Goal: Task Accomplishment & Management: Manage account settings

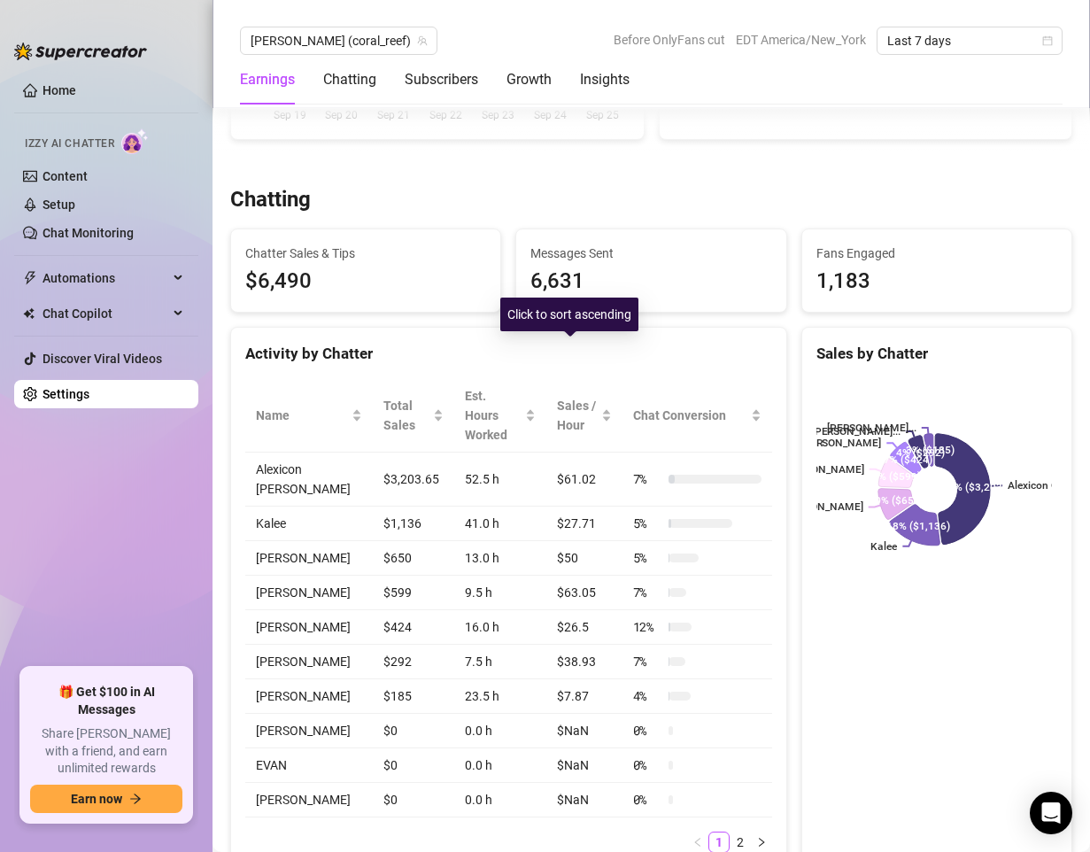
scroll to position [531, 0]
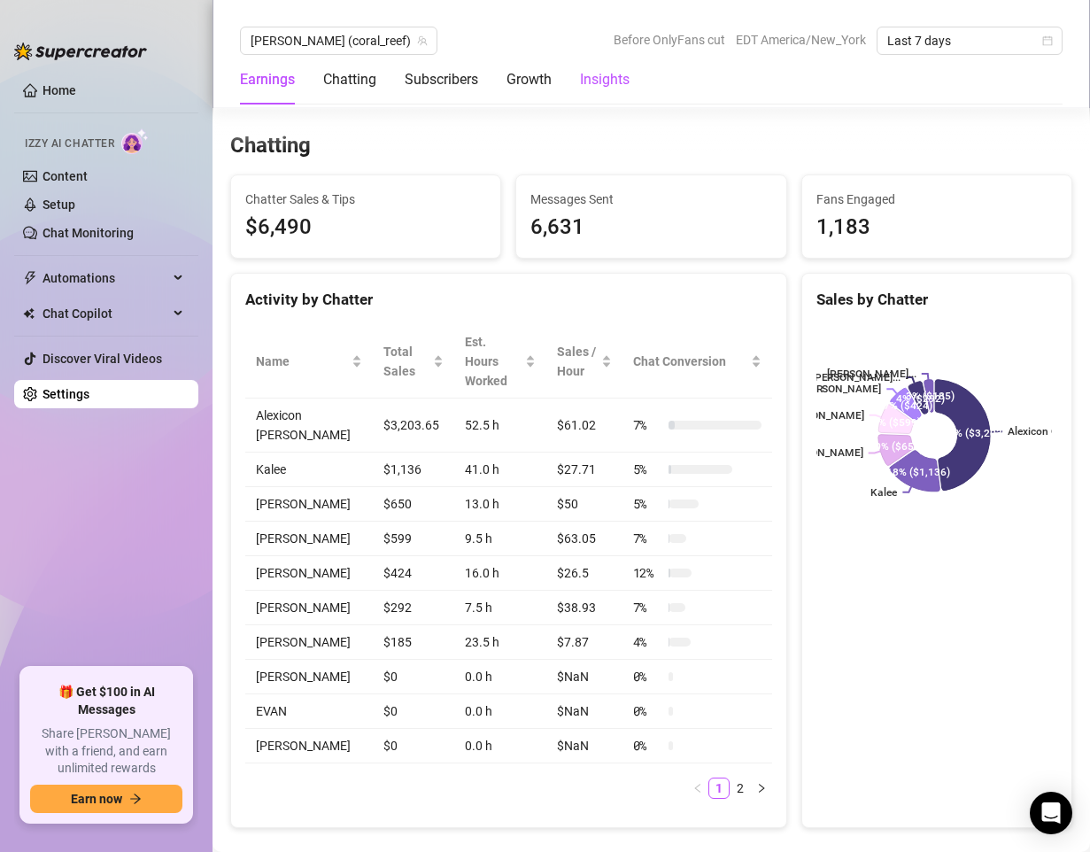
click at [612, 85] on div "Insights" at bounding box center [605, 79] width 50 height 21
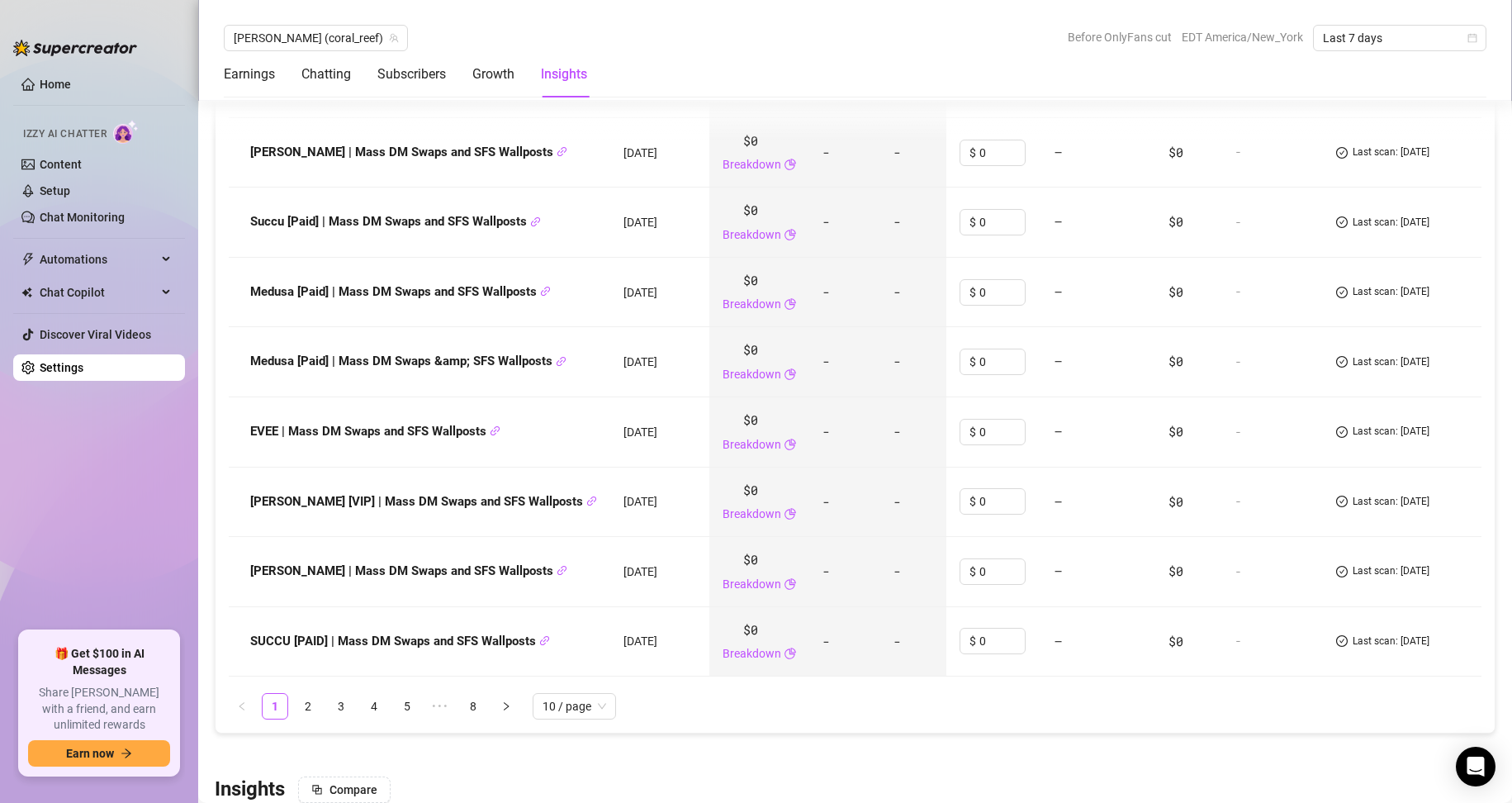
scroll to position [2455, 0]
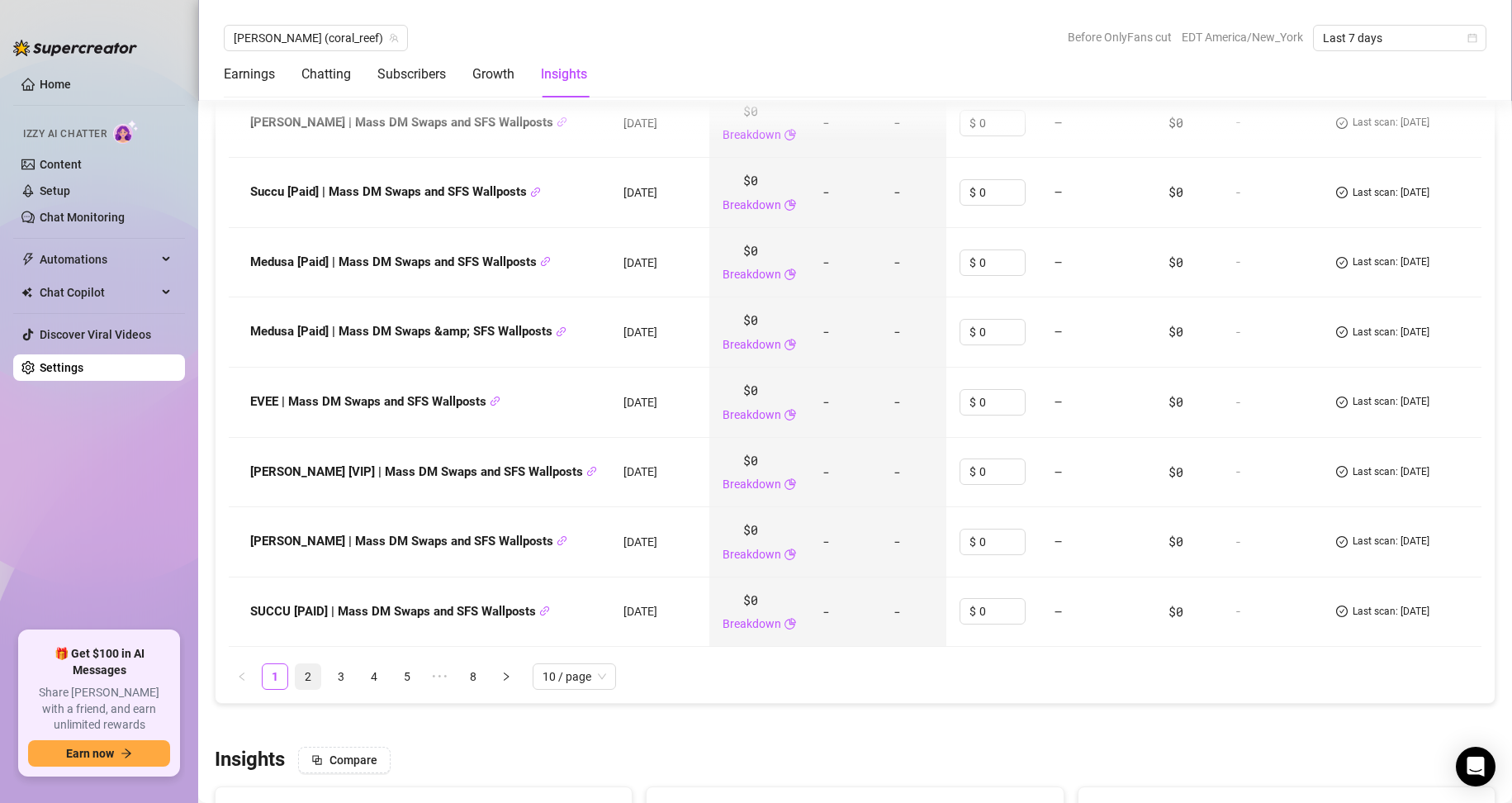
click at [300, 665] on link "2" at bounding box center [308, 676] width 25 height 25
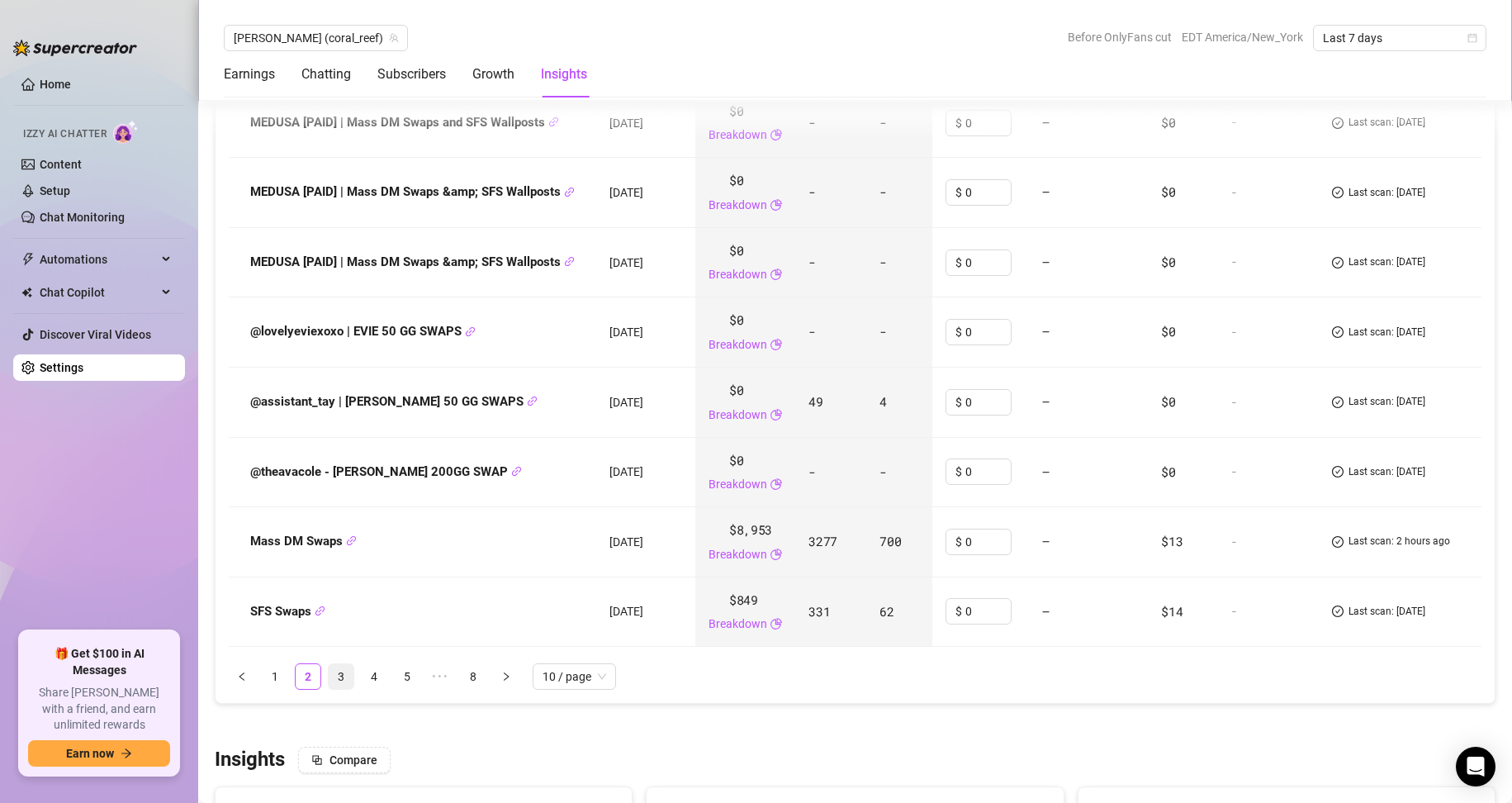
click at [340, 664] on link "3" at bounding box center [340, 676] width 25 height 25
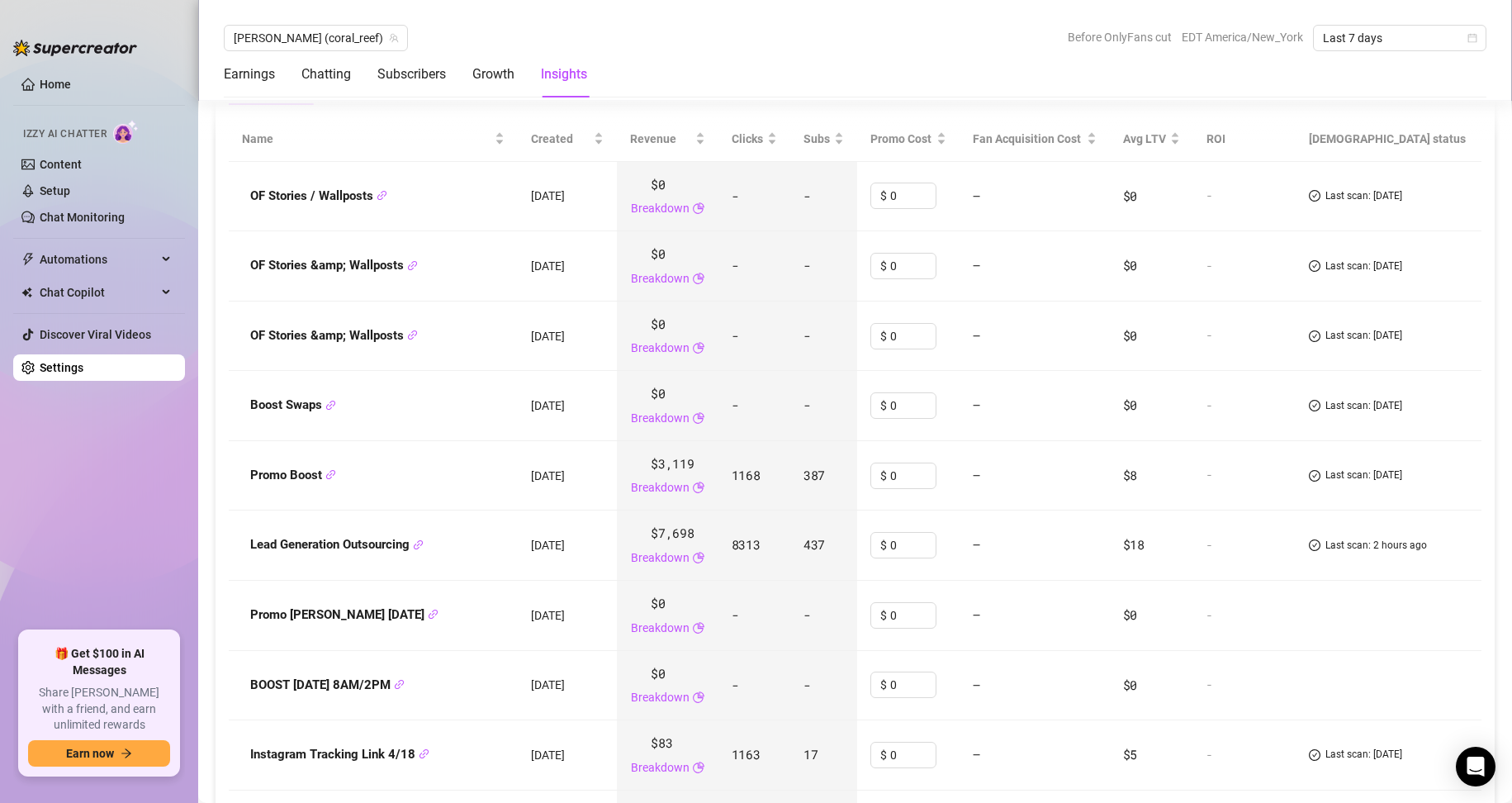
scroll to position [2290, 0]
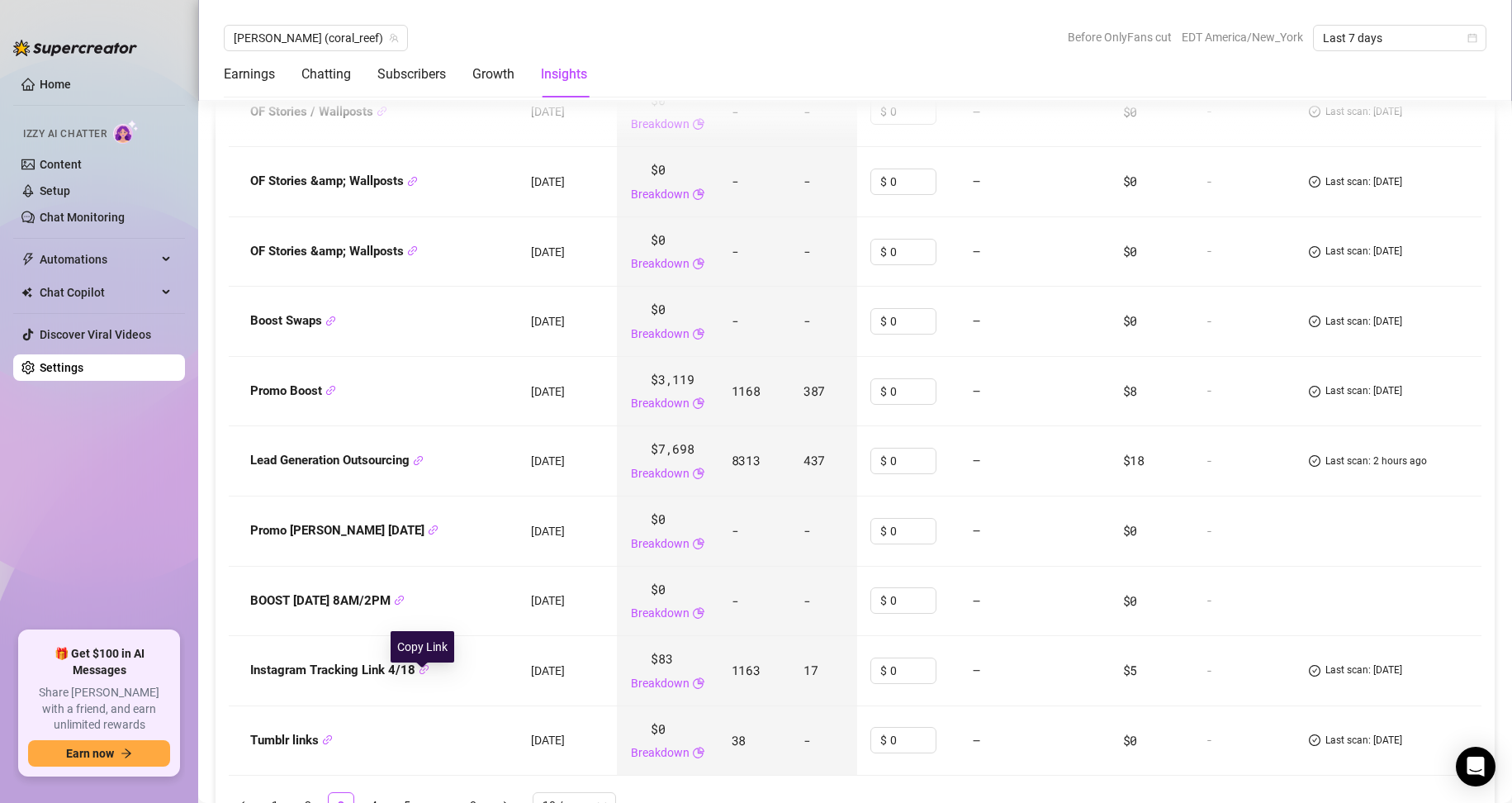
click at [422, 674] on icon "link" at bounding box center [424, 670] width 11 height 11
click at [422, 465] on icon "link" at bounding box center [419, 461] width 11 height 11
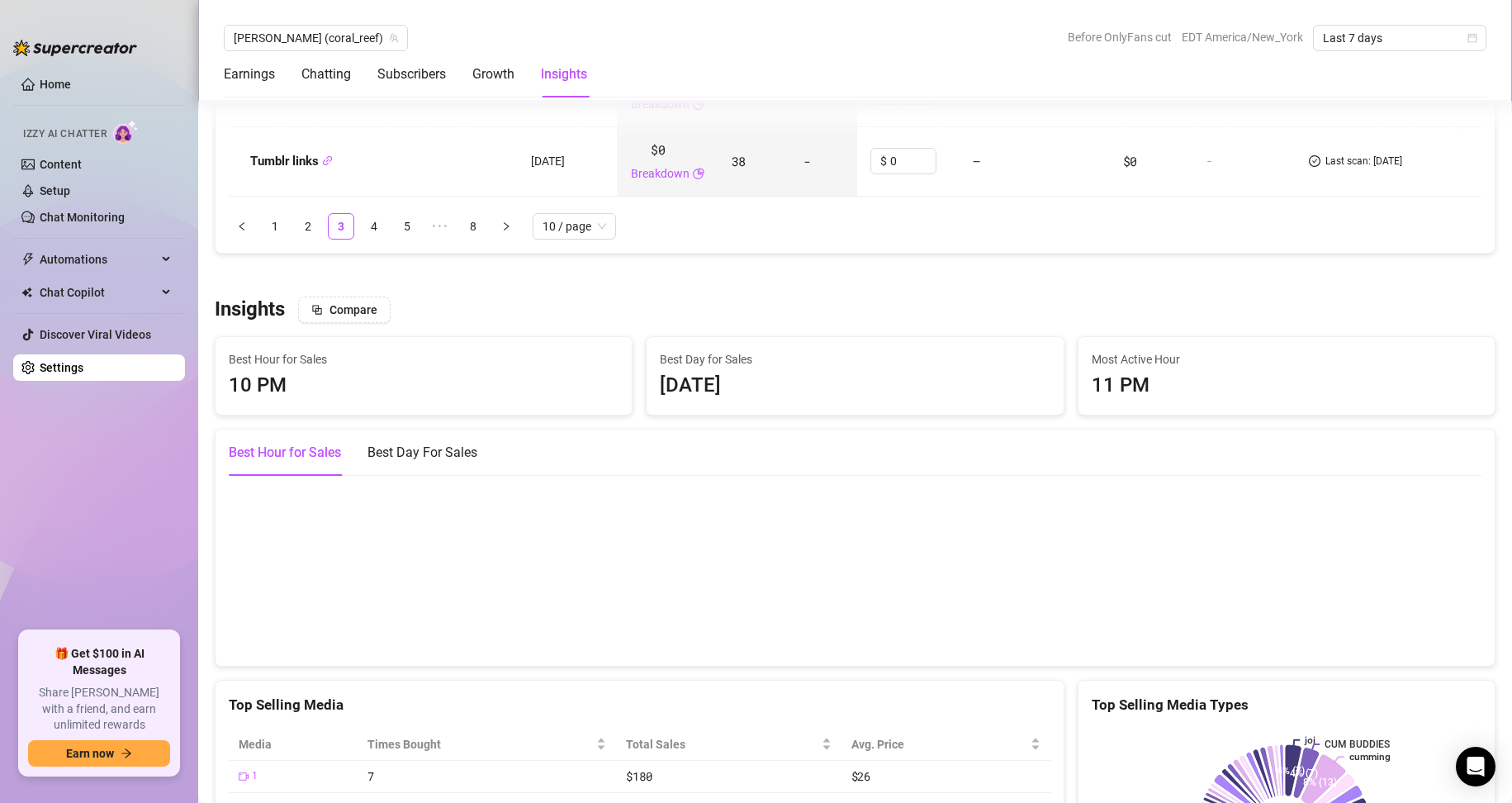
scroll to position [2703, 0]
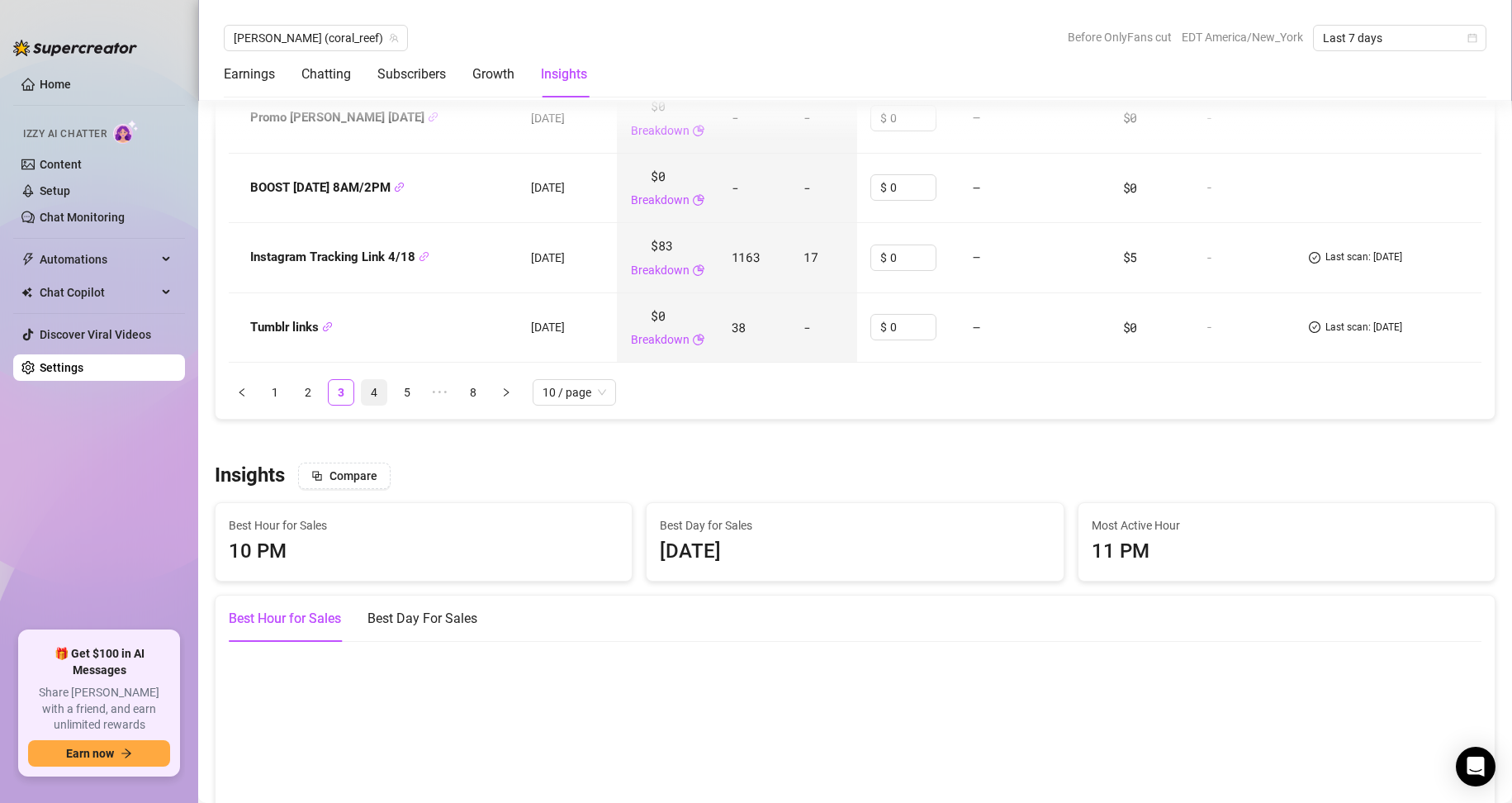
click at [380, 400] on link "4" at bounding box center [374, 392] width 25 height 25
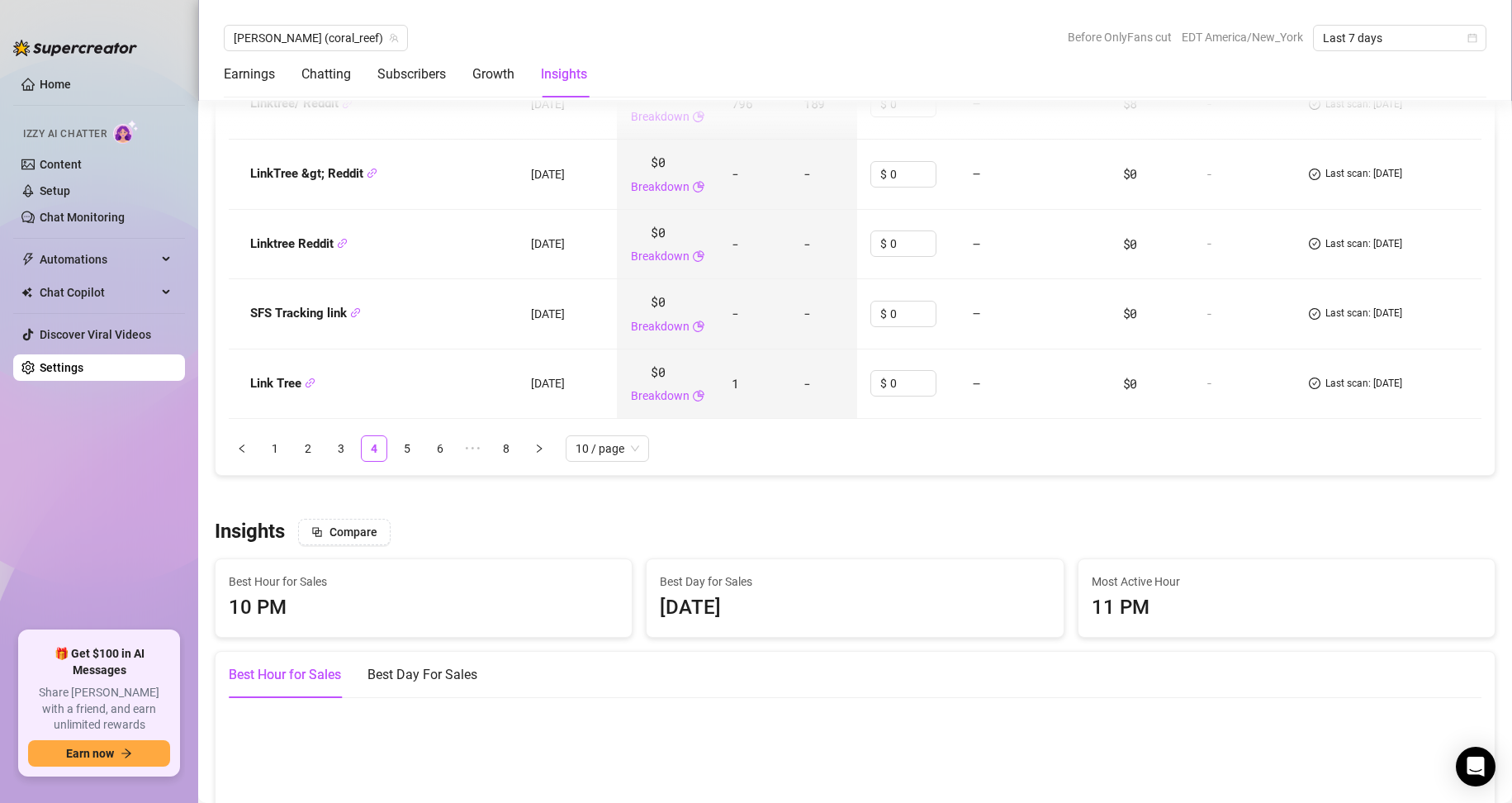
scroll to position [2620, 0]
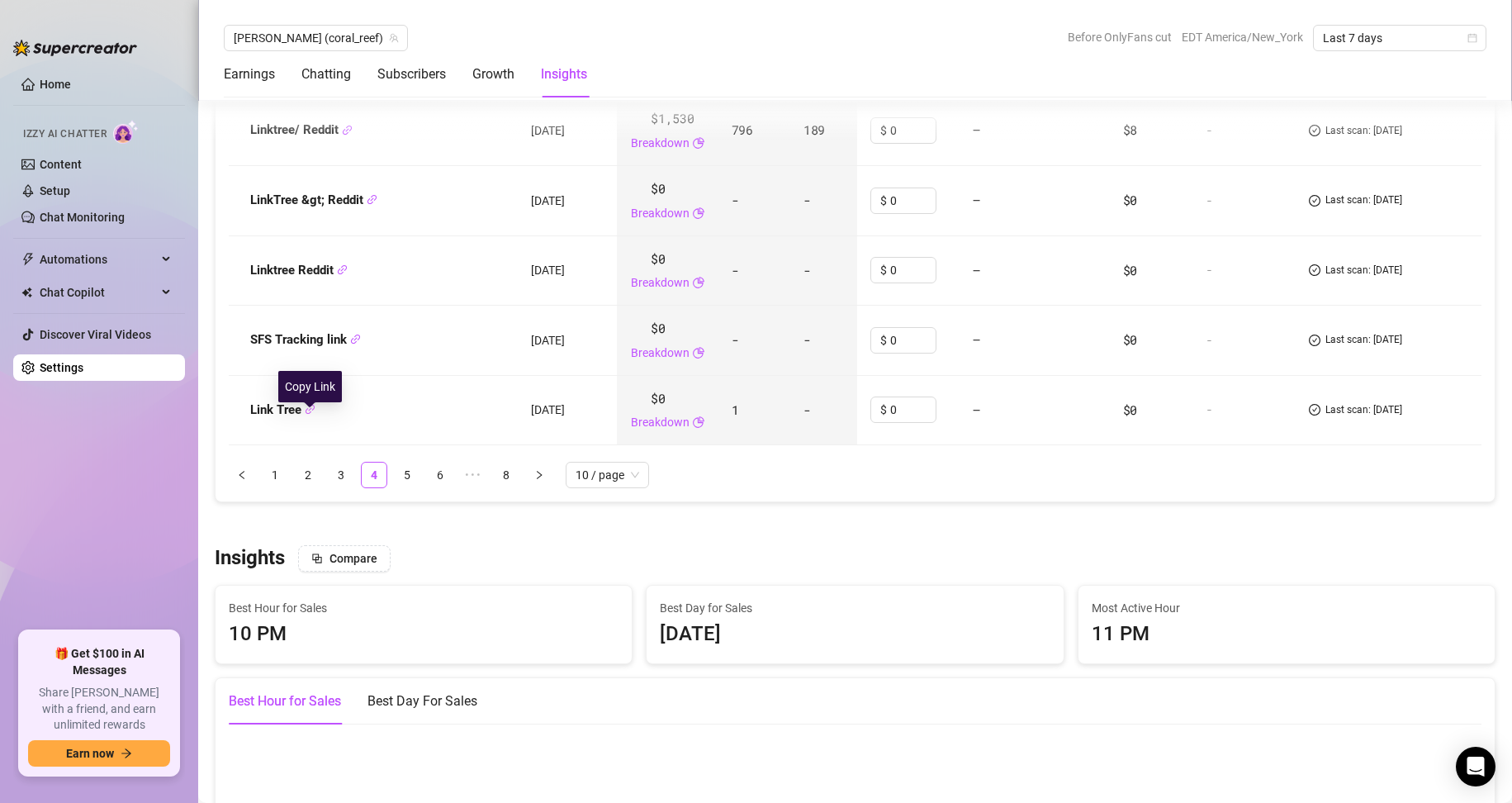
click at [313, 414] on icon "link" at bounding box center [311, 409] width 9 height 9
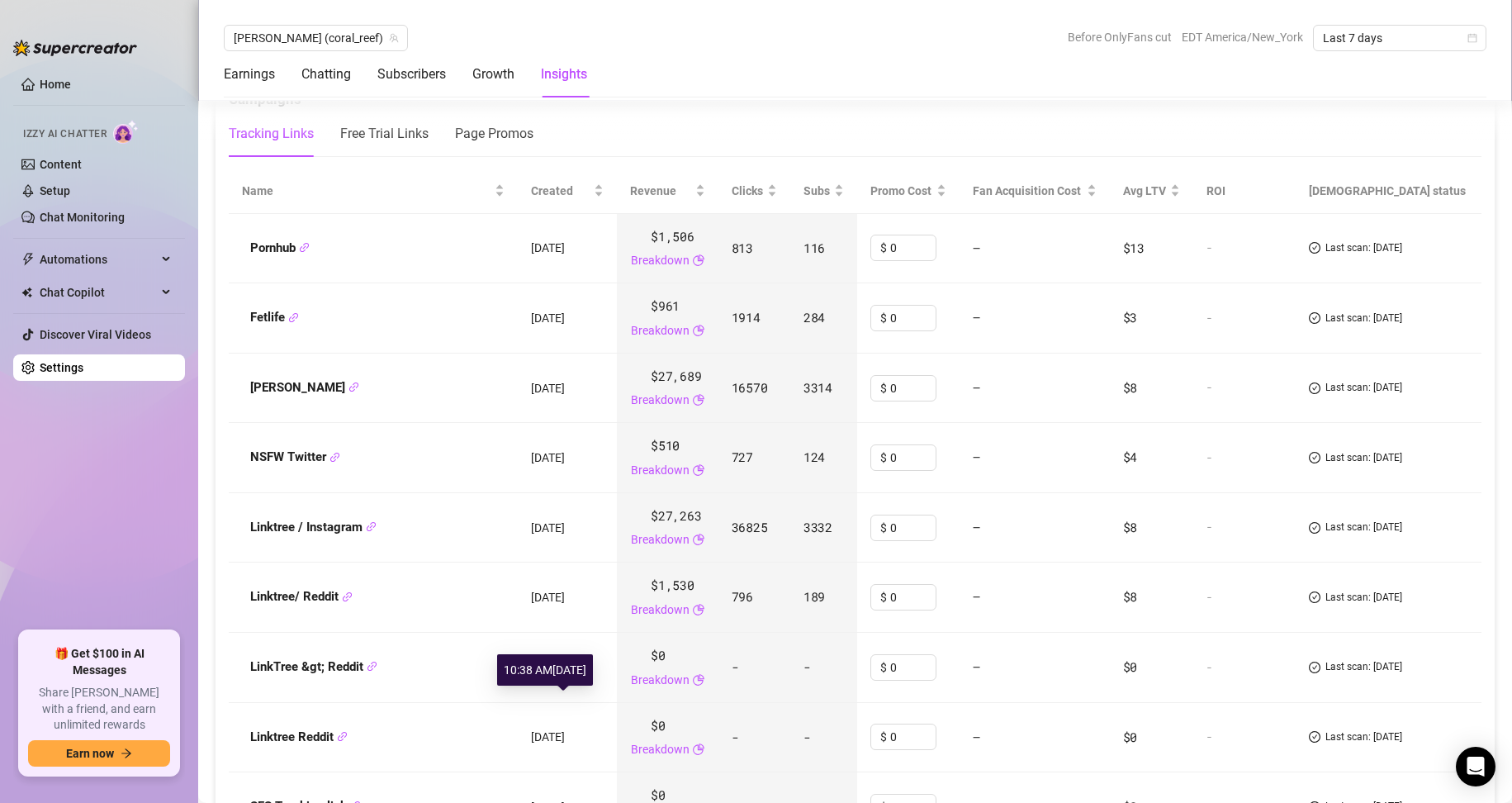
scroll to position [2125, 0]
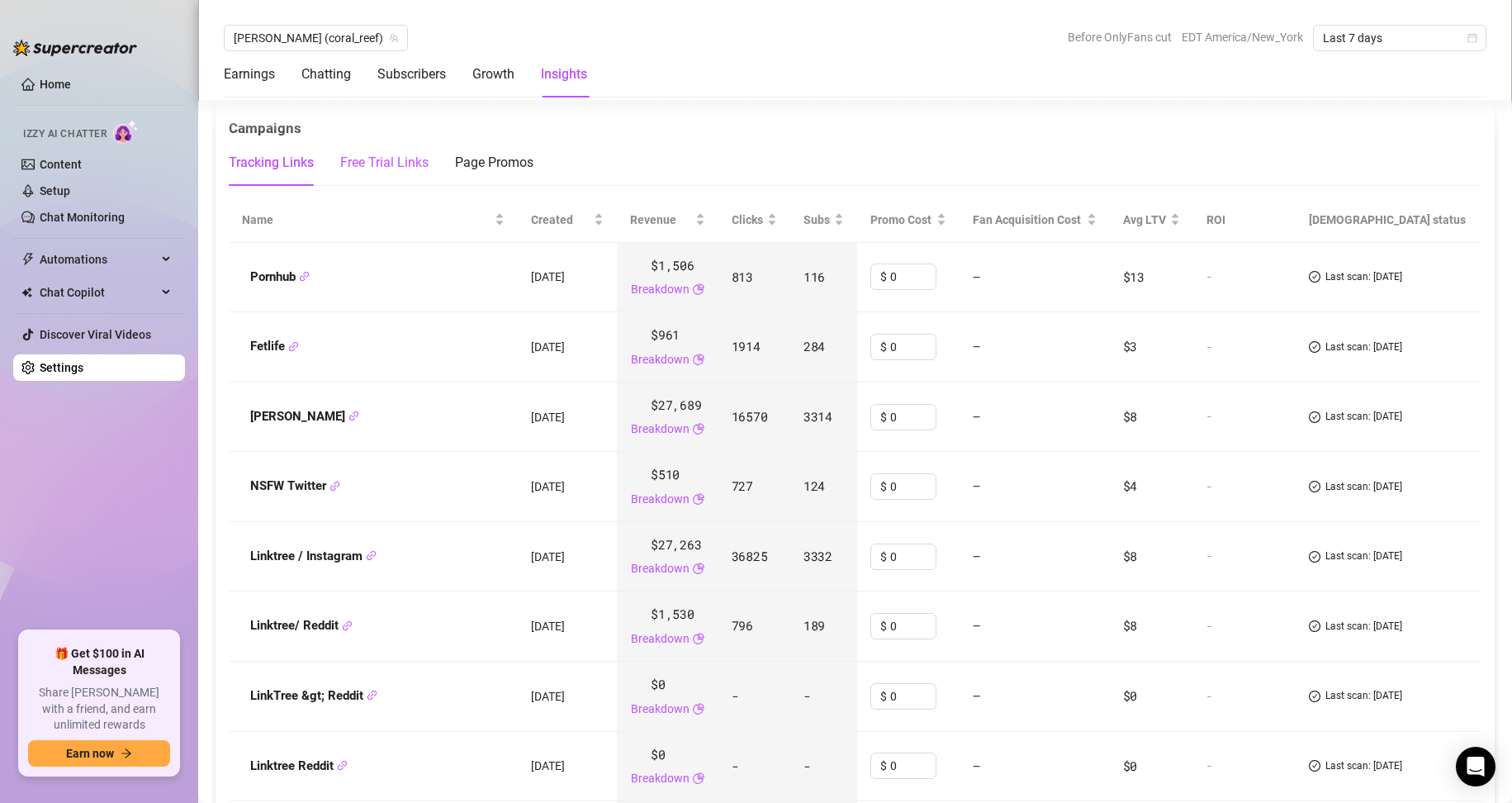
click at [401, 173] on div "Free Trial Links" at bounding box center [384, 162] width 89 height 20
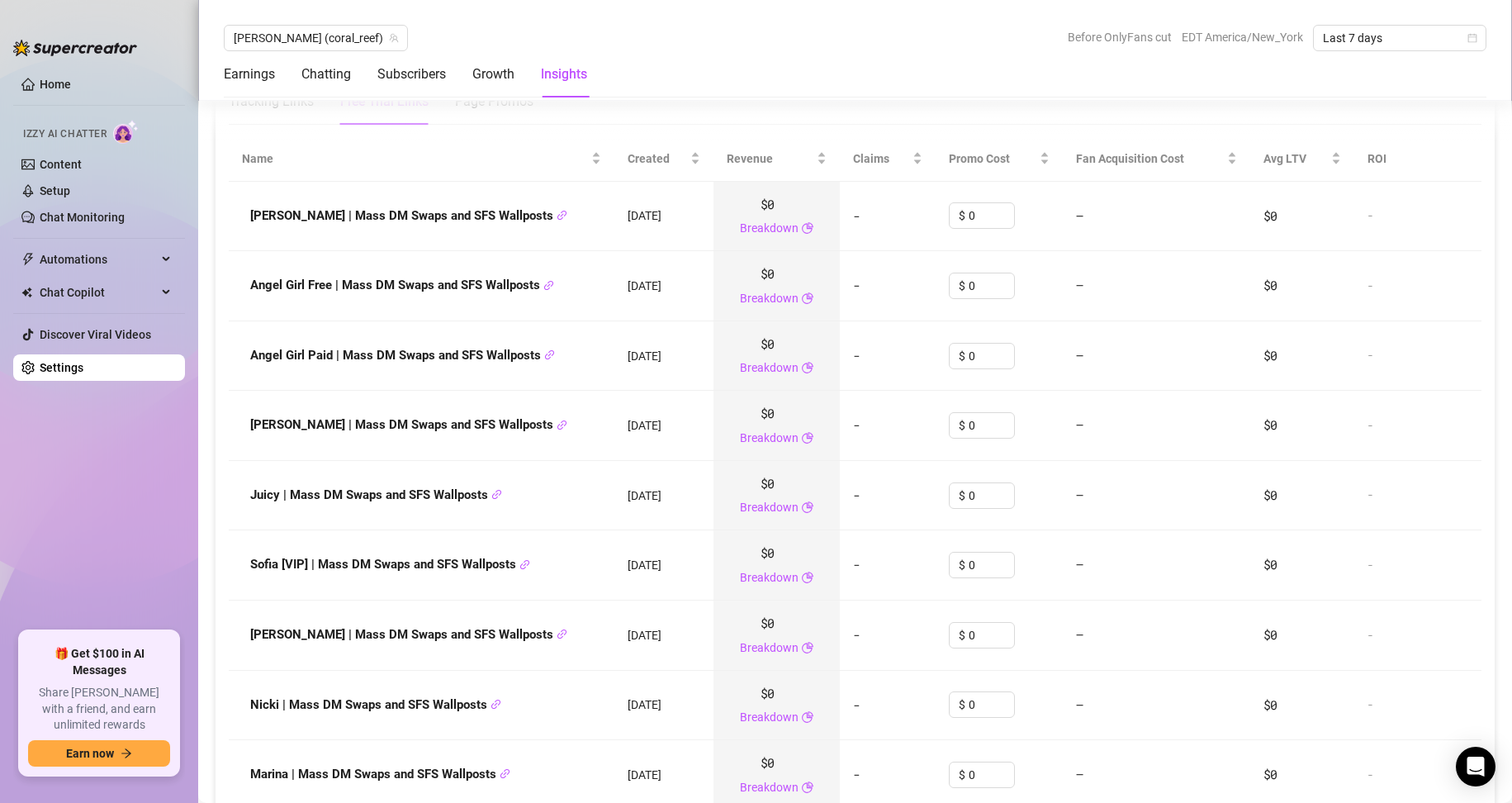
scroll to position [2455, 0]
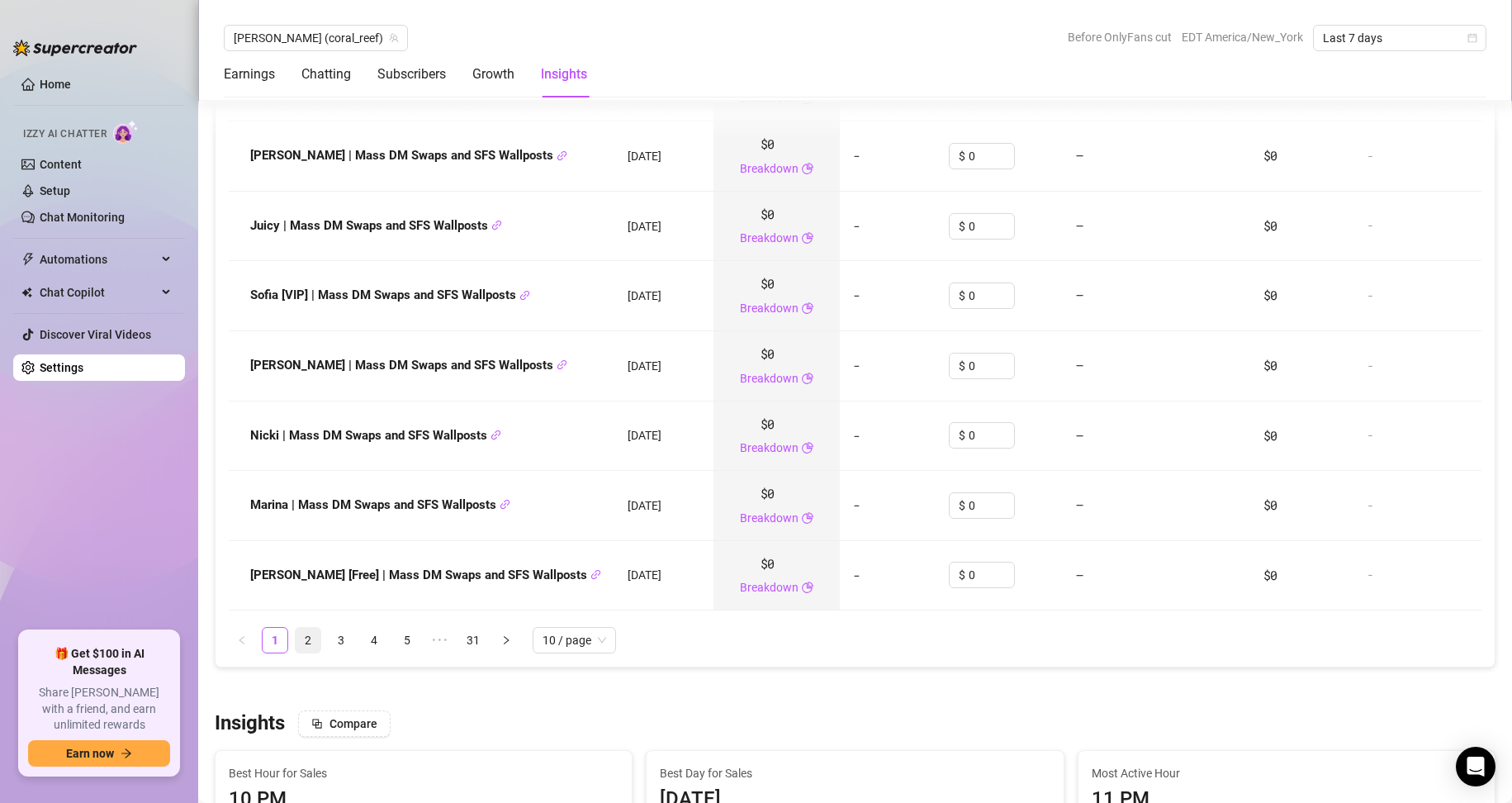
click at [305, 647] on link "2" at bounding box center [308, 640] width 25 height 25
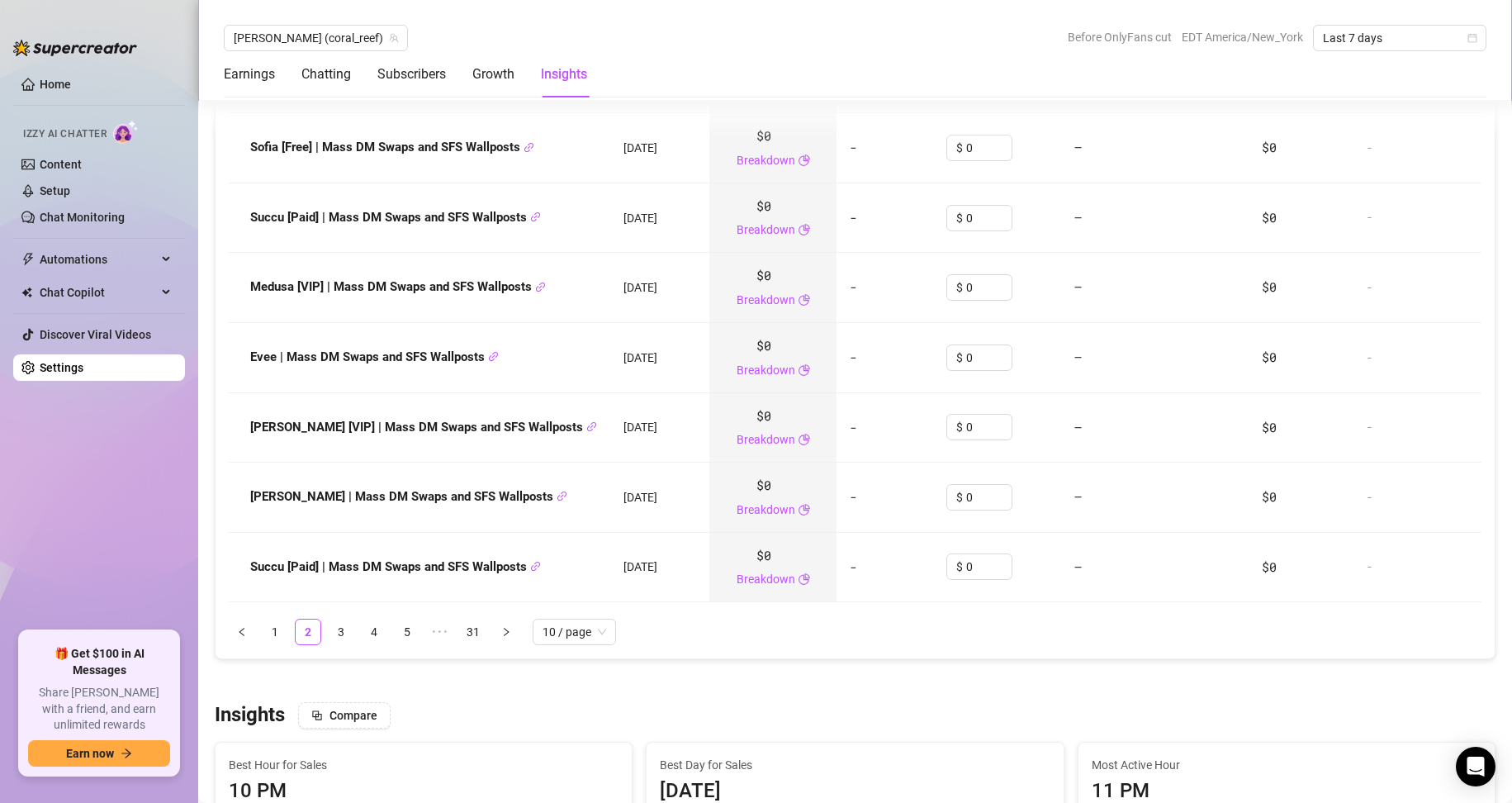
scroll to position [2703, 0]
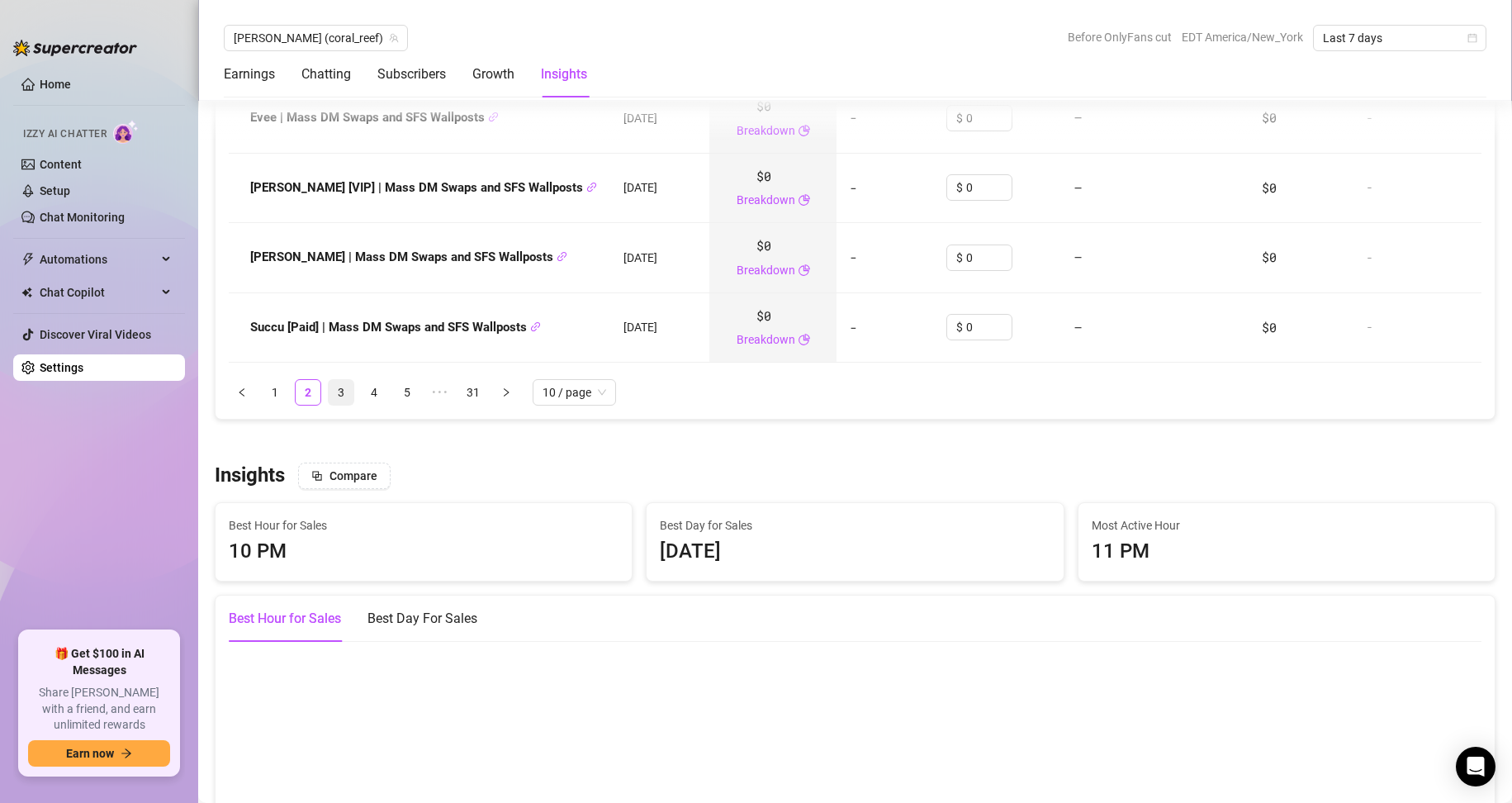
click at [342, 405] on link "3" at bounding box center [340, 392] width 25 height 25
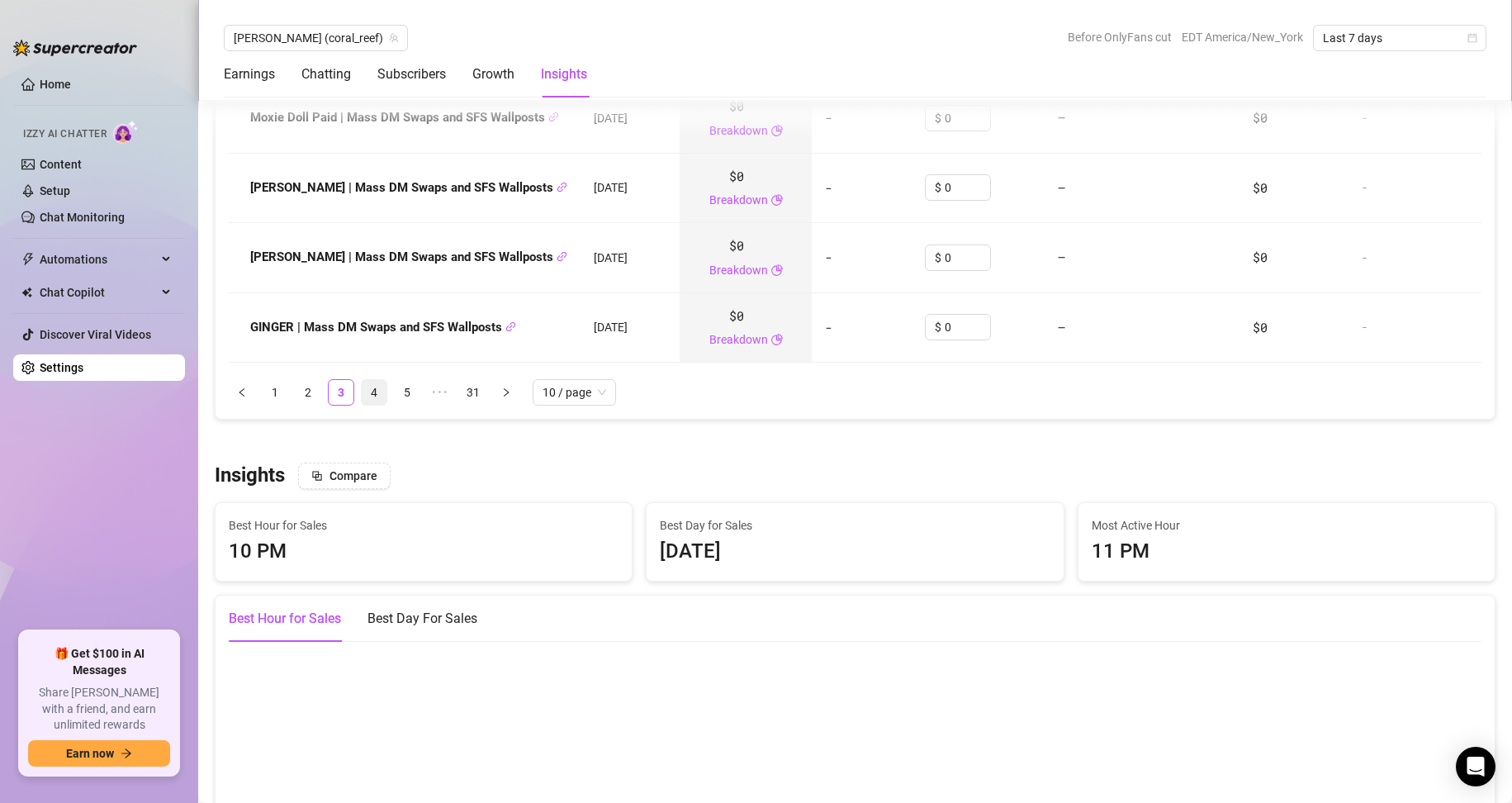
click at [374, 402] on link "4" at bounding box center [374, 392] width 25 height 25
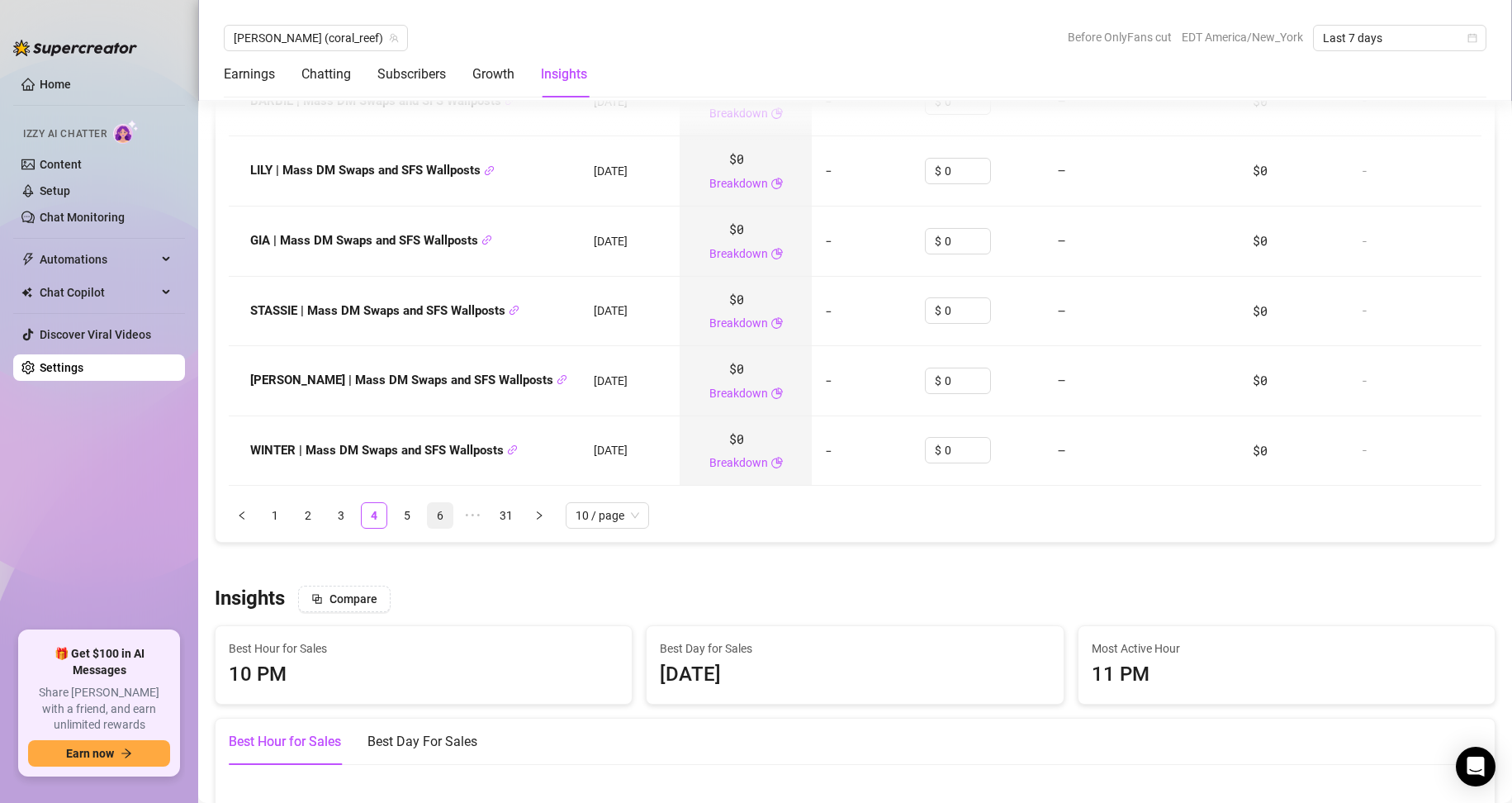
scroll to position [2620, 0]
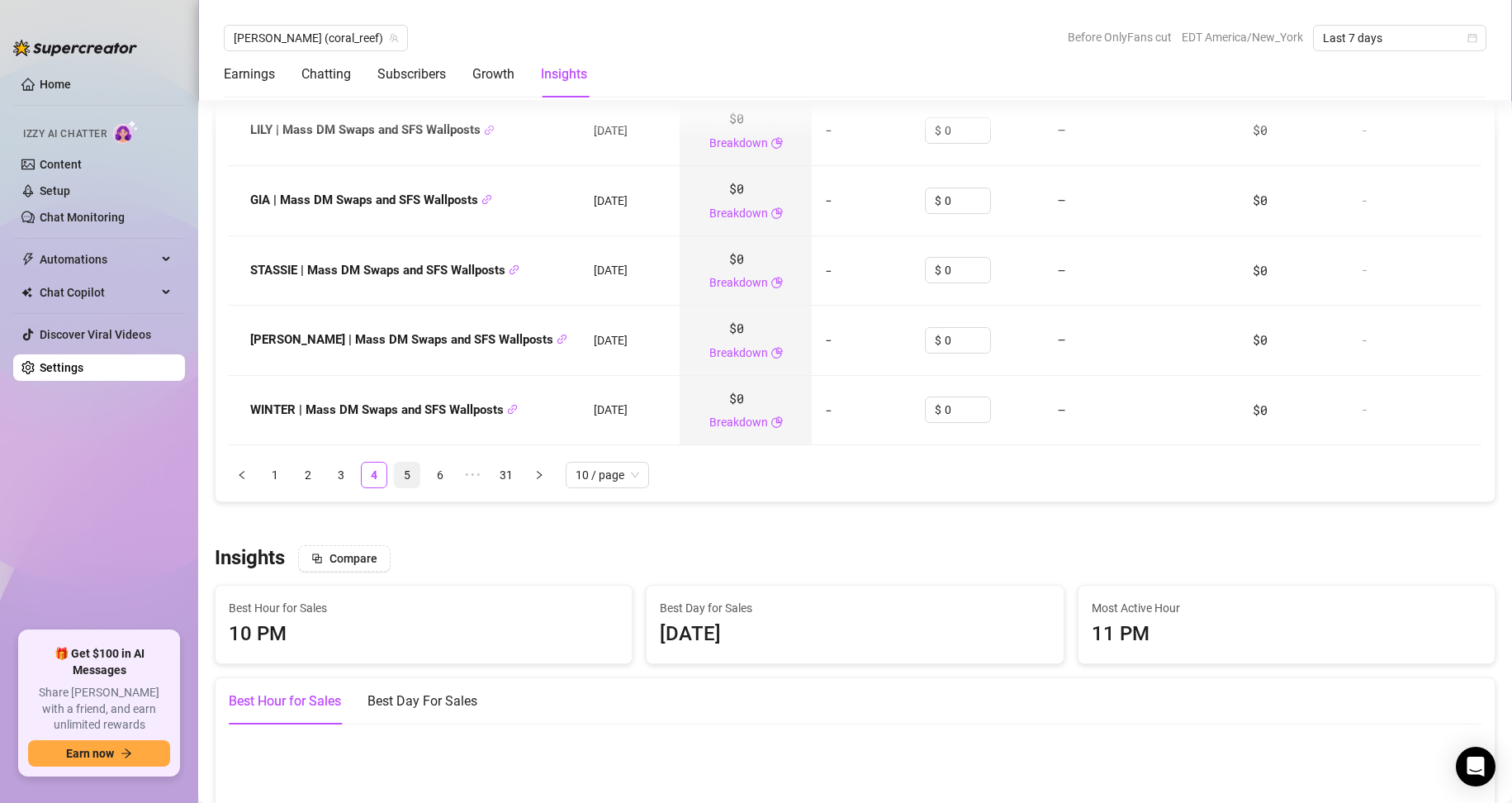
click at [405, 483] on link "5" at bounding box center [407, 475] width 25 height 25
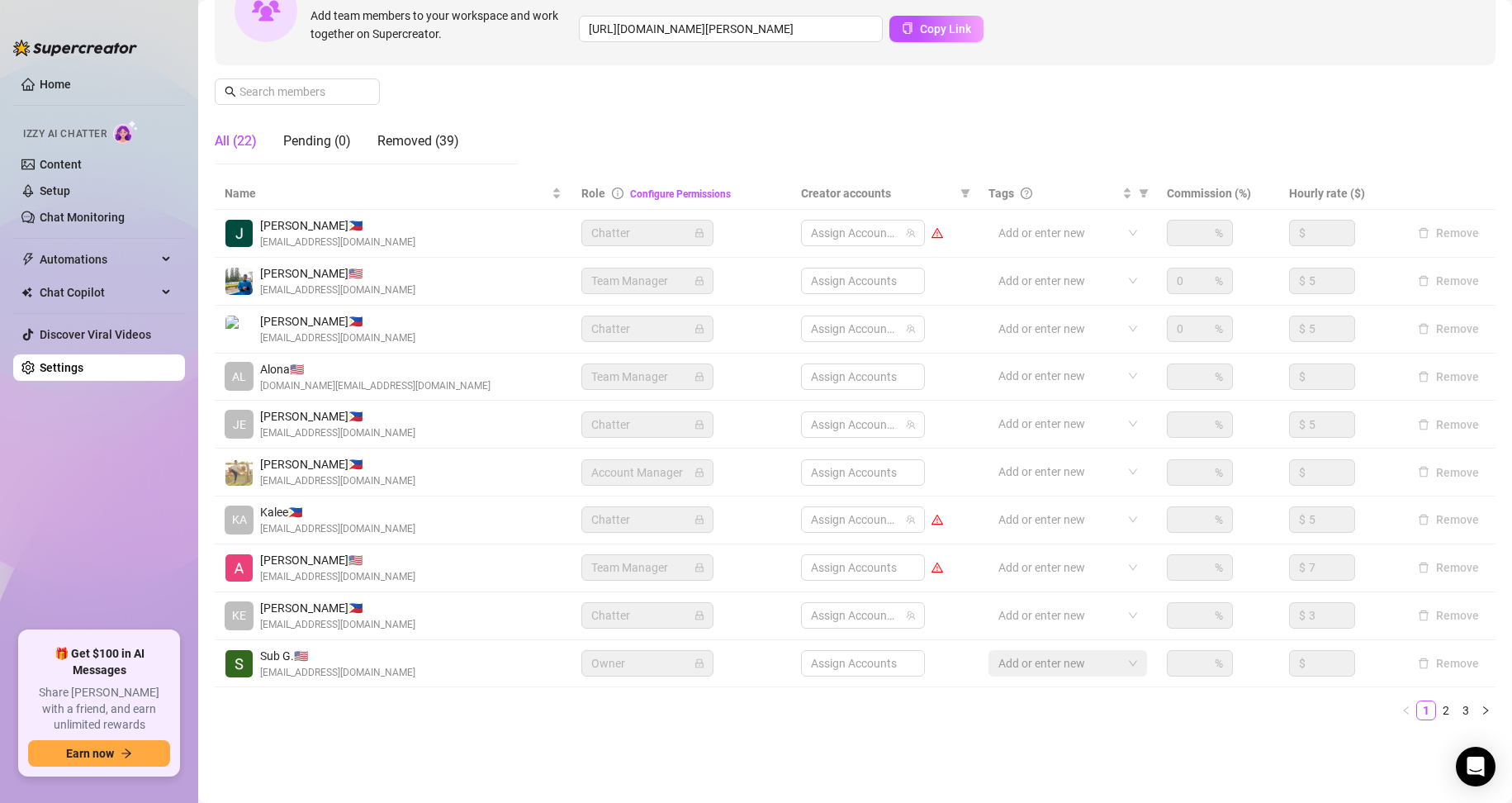
scroll to position [0, 0]
